Goal: Task Accomplishment & Management: Use online tool/utility

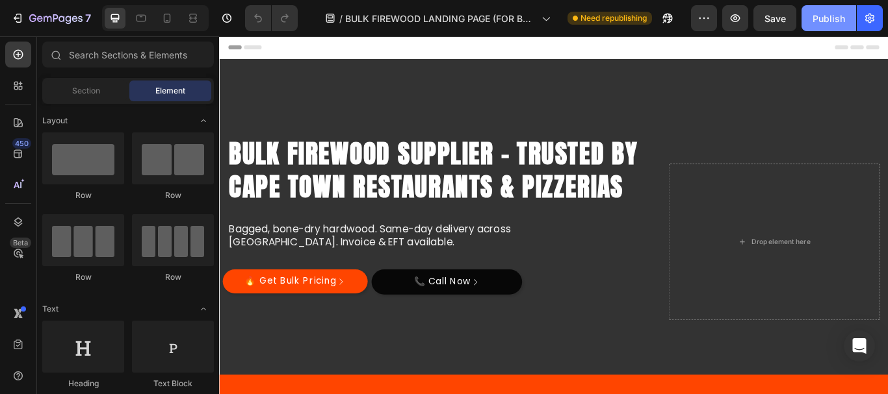
click at [829, 12] on div "Publish" at bounding box center [828, 19] width 32 height 14
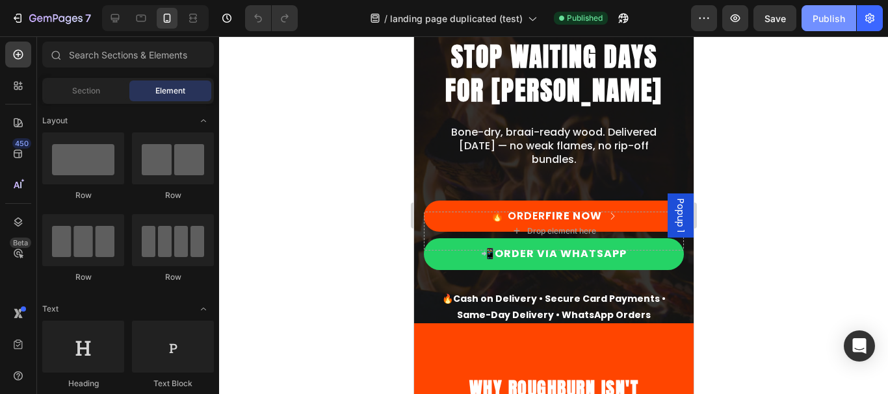
click at [825, 21] on div "Publish" at bounding box center [828, 19] width 32 height 14
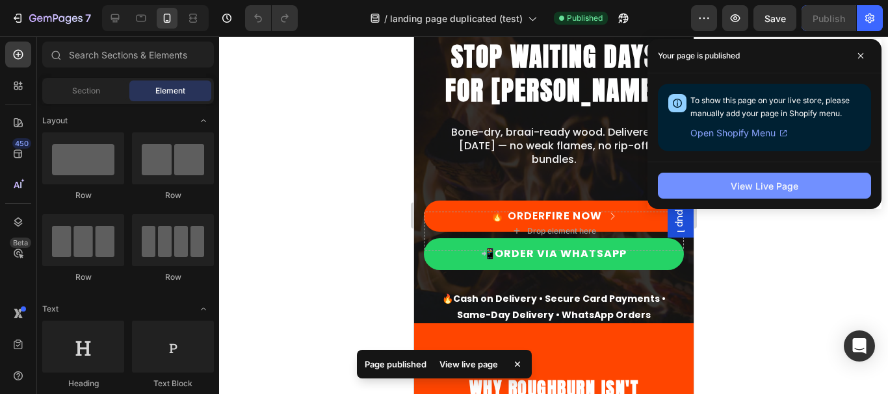
click at [739, 181] on div "View Live Page" at bounding box center [764, 186] width 68 height 14
